Goal: Use online tool/utility: Utilize a website feature to perform a specific function

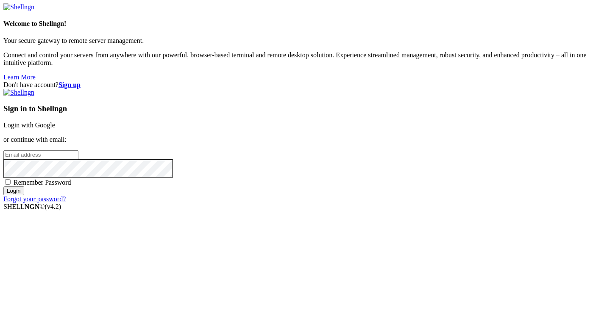
click at [55, 126] on link "Login with Google" at bounding box center [29, 124] width 52 height 7
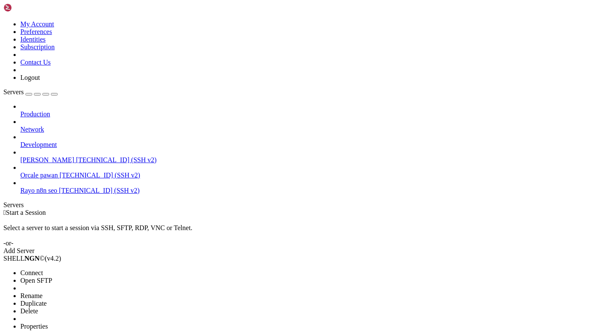
click at [43, 269] on span "Connect" at bounding box center [31, 272] width 22 height 7
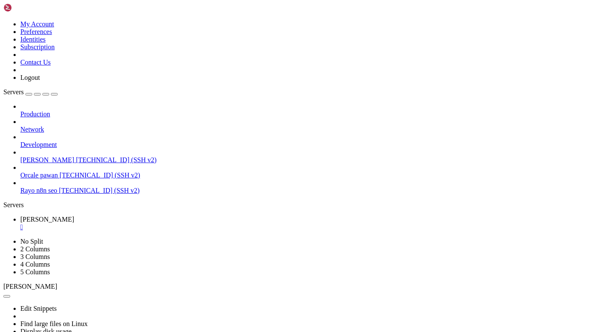
drag, startPoint x: 7, startPoint y: 584, endPoint x: 318, endPoint y: 626, distance: 314.1
drag, startPoint x: 7, startPoint y: 584, endPoint x: 312, endPoint y: 630, distance: 307.9
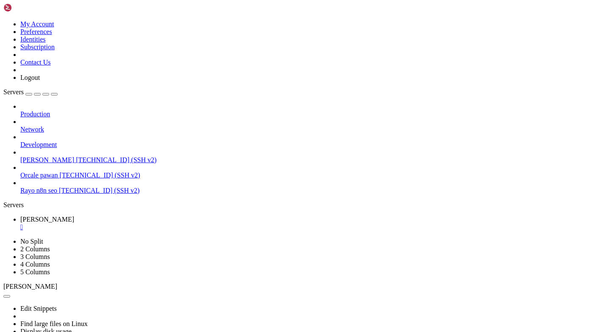
copy div "COMMAND PID USER FD TYPE DEVICE SIZE/OFF NODE NAME gunicorn 4094469 ubuntu 7u I…"
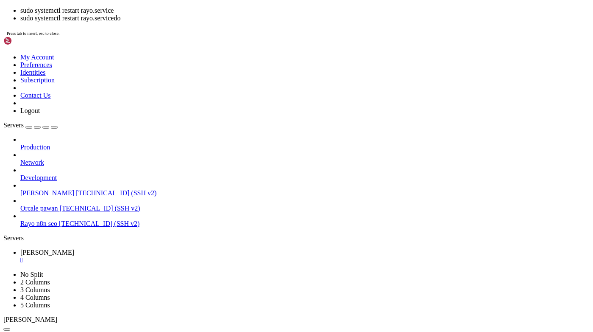
scroll to position [352, 0]
